Goal: Information Seeking & Learning: Learn about a topic

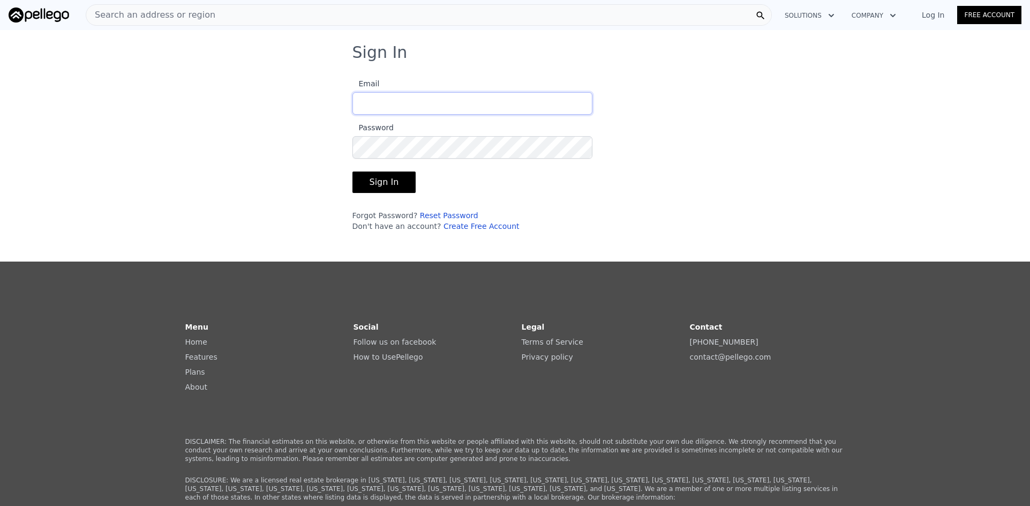
click at [421, 105] on input "Email" at bounding box center [473, 103] width 240 height 23
type input "[EMAIL_ADDRESS][DOMAIN_NAME]"
click at [353, 171] on button "Sign In" at bounding box center [385, 181] width 64 height 21
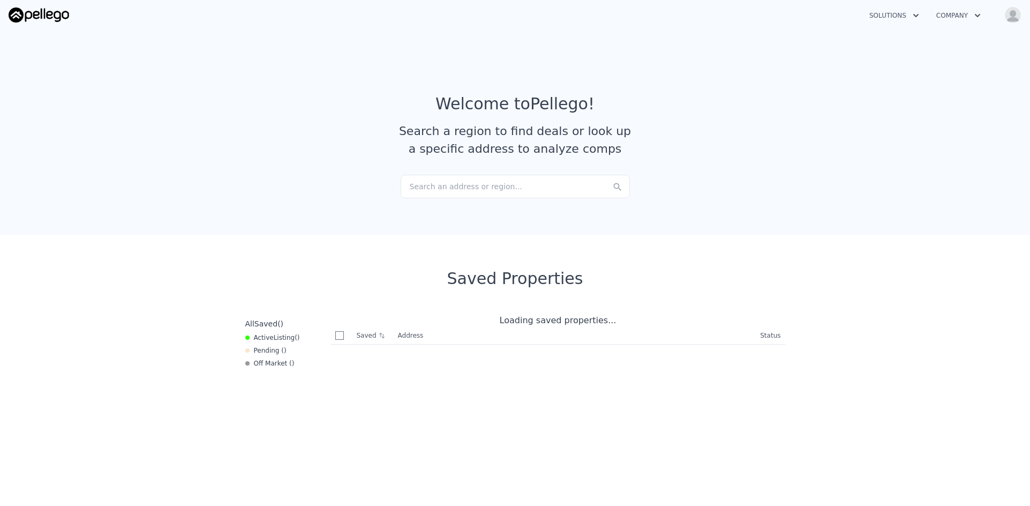
checkbox input "true"
click at [975, 15] on icon "button" at bounding box center [977, 15] width 11 height 13
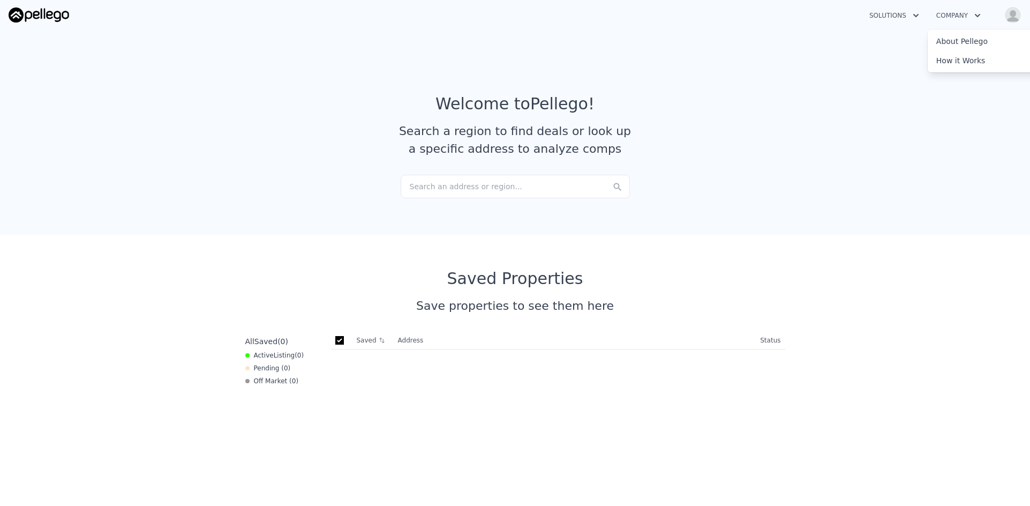
click at [734, 156] on article "Welcome to Pellego ! Search a region to find deals or look up a specific addres…" at bounding box center [516, 134] width 686 height 80
click at [502, 176] on div "Search an address or region..." at bounding box center [515, 187] width 229 height 24
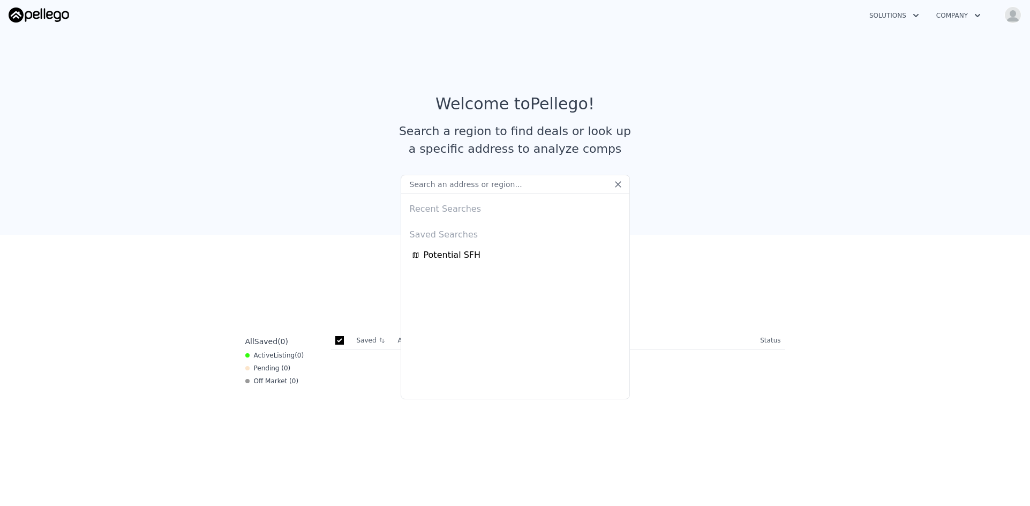
click at [505, 186] on input "text" at bounding box center [515, 184] width 229 height 19
click at [456, 255] on span "Potential SFH" at bounding box center [452, 255] width 57 height 13
